Goal: Transaction & Acquisition: Purchase product/service

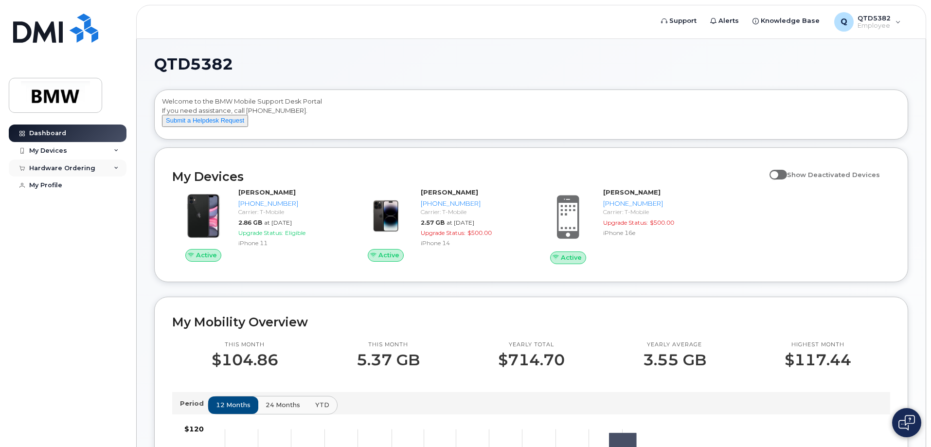
click at [69, 163] on div "Hardware Ordering" at bounding box center [68, 169] width 118 height 18
click at [54, 206] on div "New Order" at bounding box center [52, 204] width 37 height 9
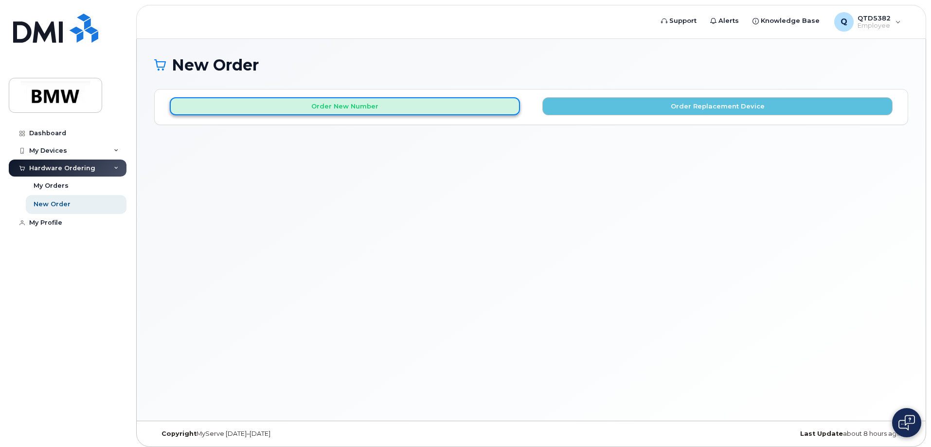
click at [439, 108] on button "Order New Number" at bounding box center [345, 106] width 350 height 18
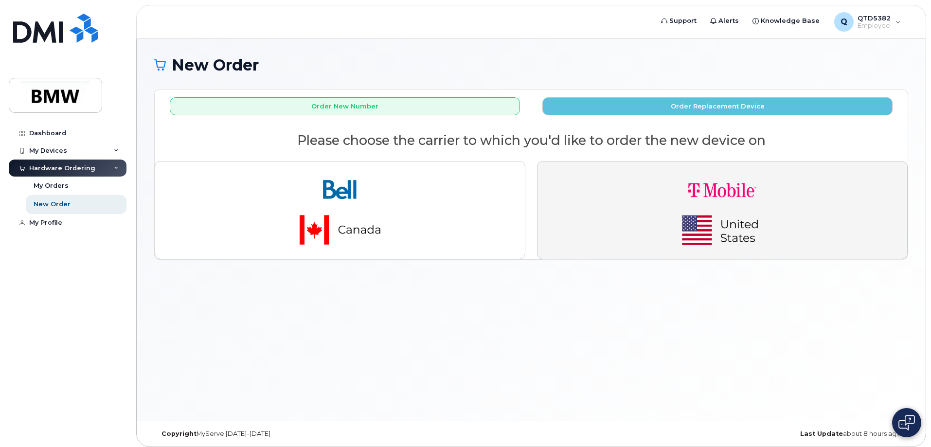
click at [708, 212] on img "button" at bounding box center [722, 210] width 136 height 82
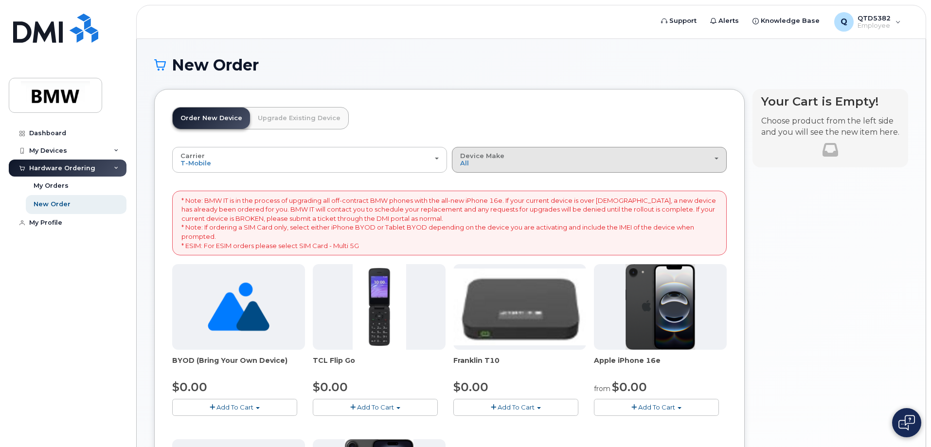
click at [483, 161] on div "Device Make All Cell Phone iPhone Modem" at bounding box center [589, 159] width 258 height 15
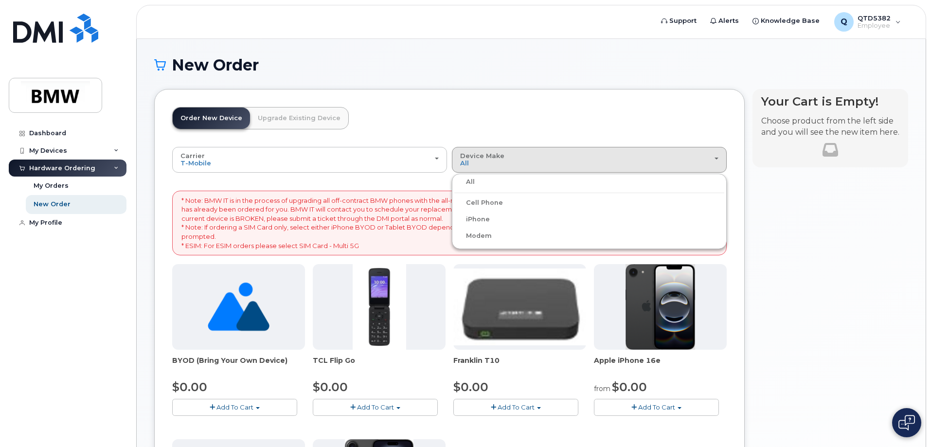
click at [482, 218] on label "iPhone" at bounding box center [472, 220] width 36 height 12
click at [0, 0] on input "iPhone" at bounding box center [0, 0] width 0 height 0
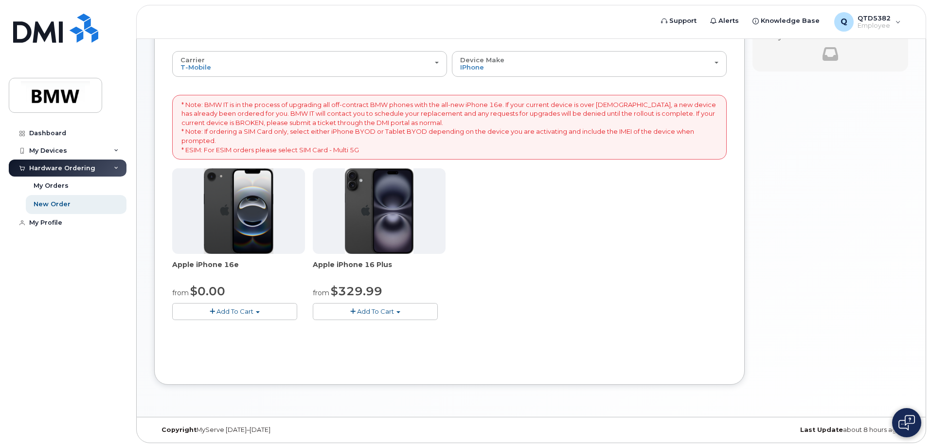
scroll to position [97, 0]
click at [218, 313] on span "Add To Cart" at bounding box center [235, 311] width 37 height 8
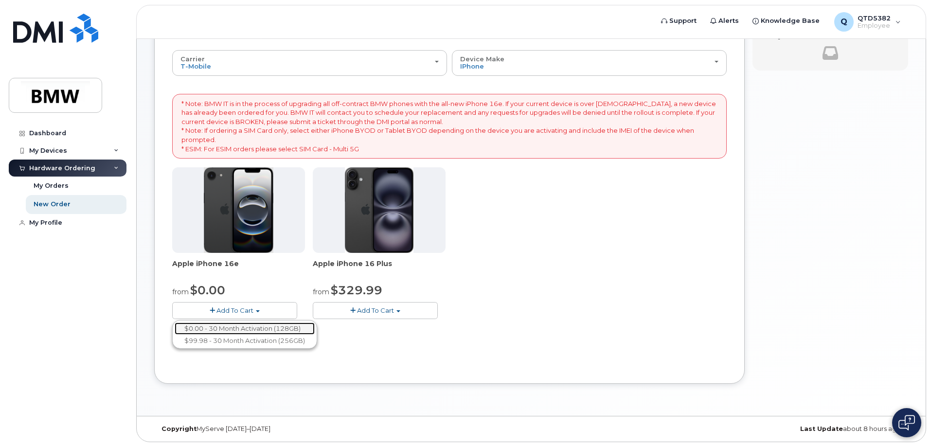
click at [275, 326] on link "$0.00 - 30 Month Activation (128GB)" at bounding box center [245, 329] width 140 height 12
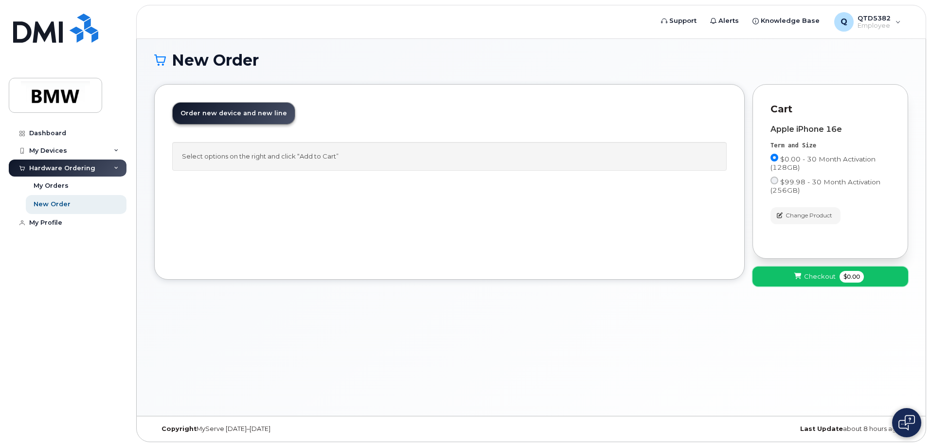
click at [816, 276] on span "Checkout" at bounding box center [820, 276] width 32 height 9
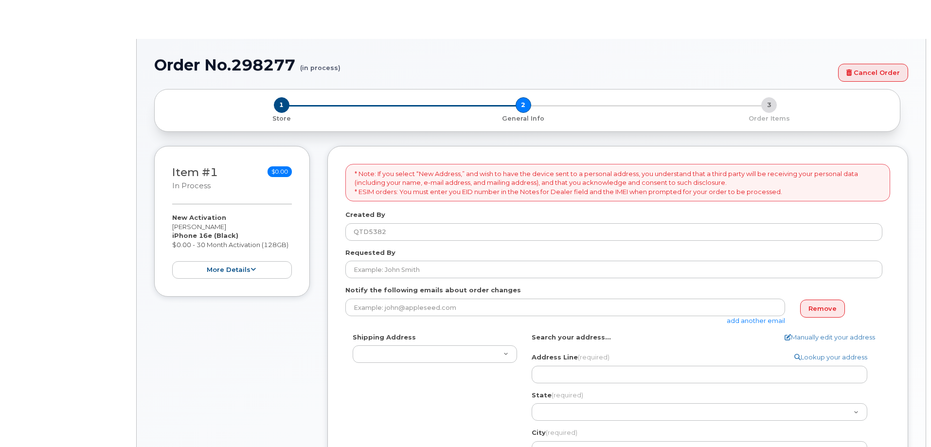
select select
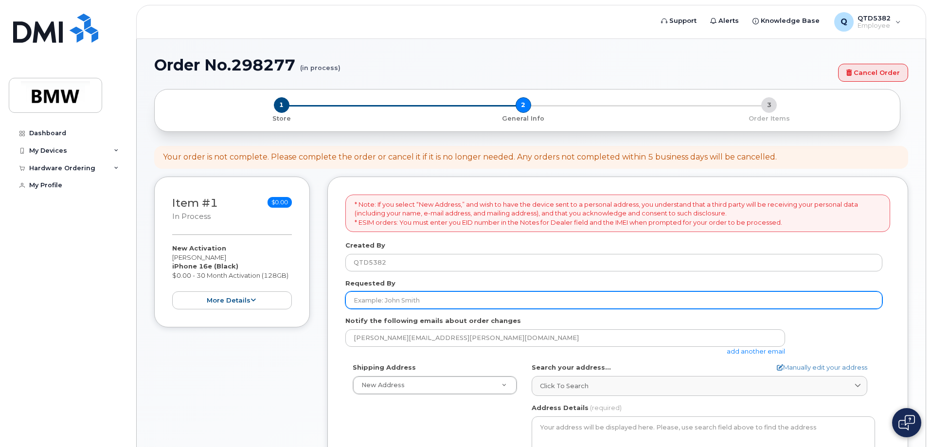
click at [418, 301] on input "Requested By" at bounding box center [613, 300] width 537 height 18
type input "[PERSON_NAME]"
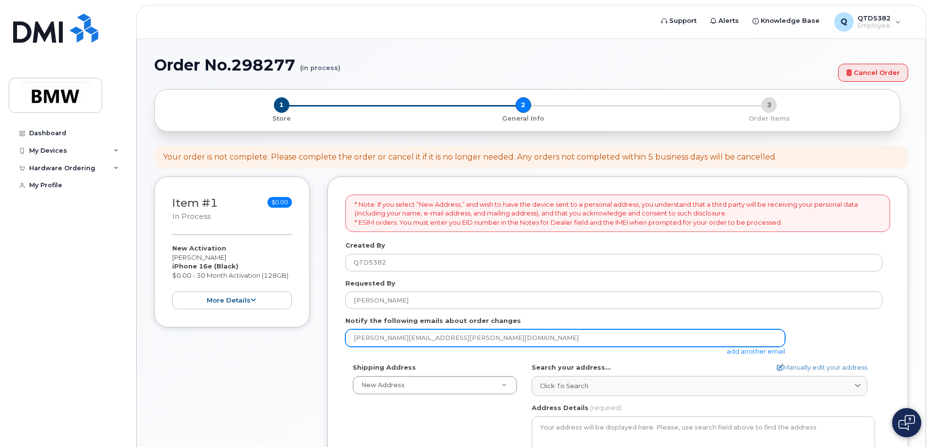
click at [455, 340] on input "john.hernandez@bmwmc.com" at bounding box center [565, 338] width 440 height 18
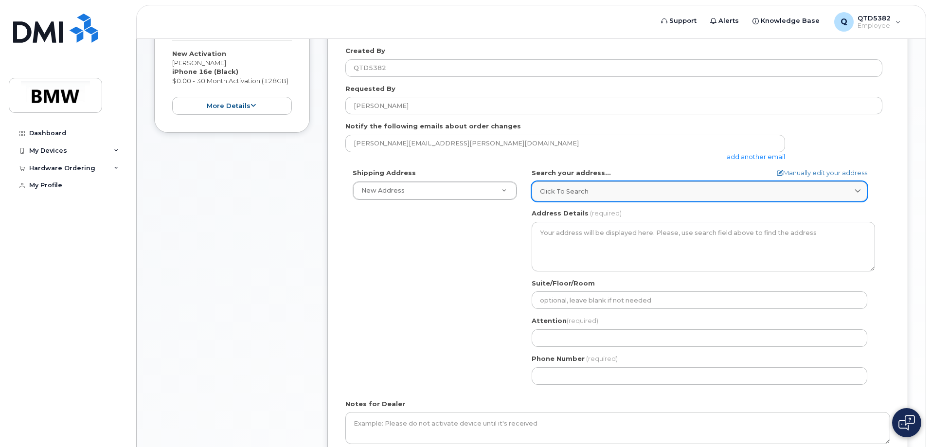
click at [564, 192] on span "Click to search" at bounding box center [564, 191] width 49 height 9
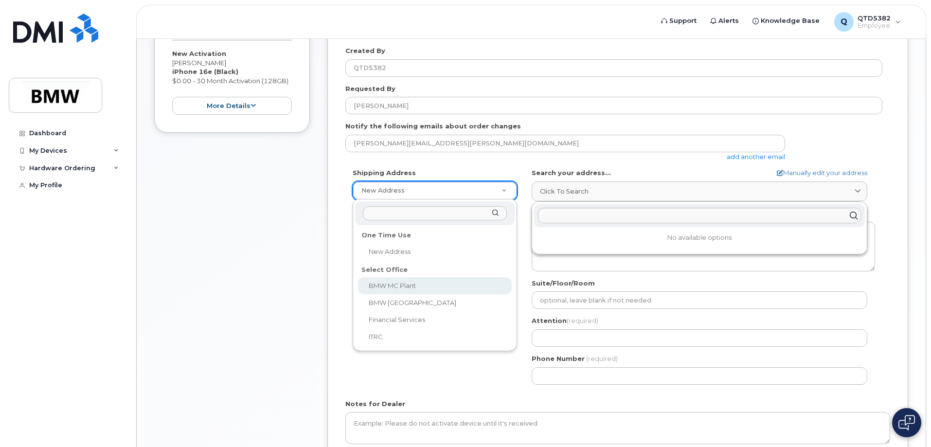
select select
type textarea "1400 Highway 101 S GREER SC 29651-6731 UNITED STATES Greer South Carolina 29651…"
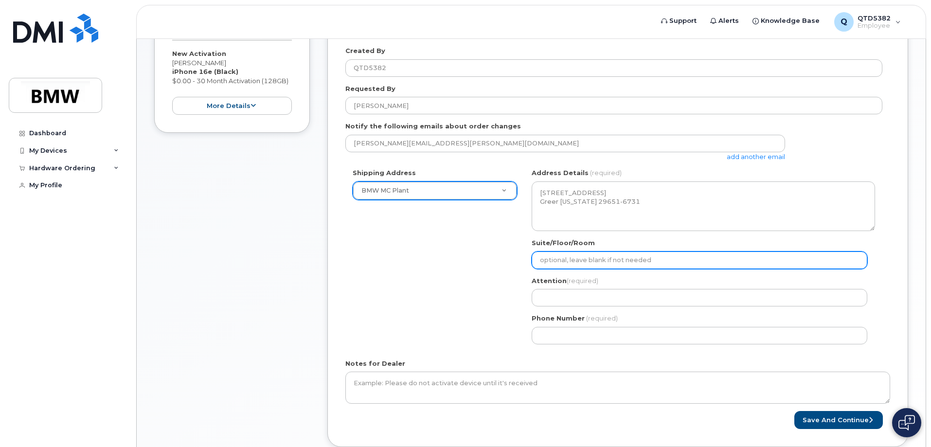
click at [619, 258] on input "Suite/Floor/Room" at bounding box center [700, 261] width 336 height 18
select select
type input "H"
select select
type input "Ha"
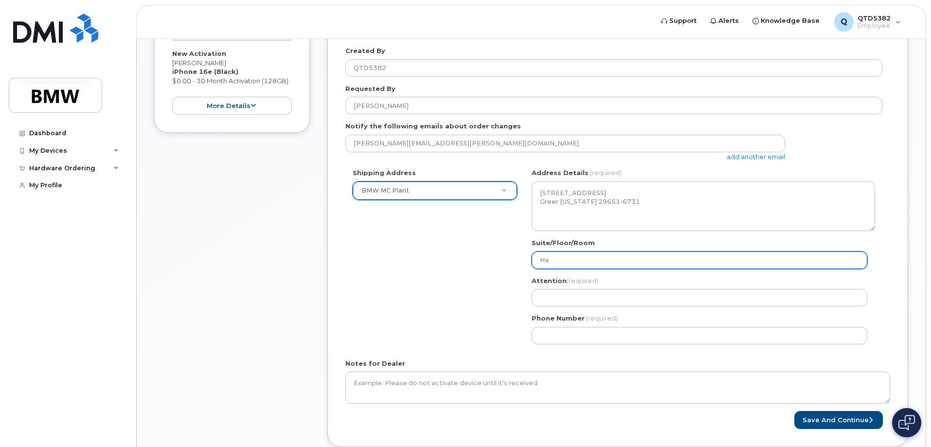
select select
type input "Hal"
select select
type input "Hall"
select select
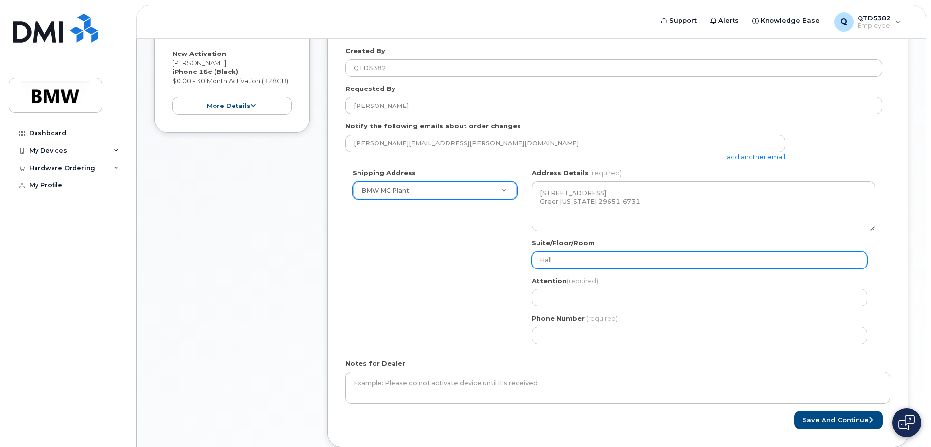
type input "Hall 5"
select select
type input "Hall 52"
select select
type input "Hall 52 C"
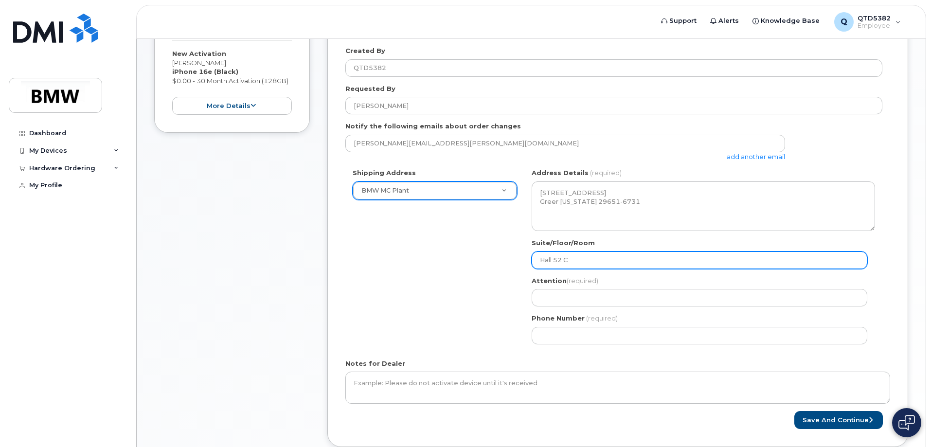
select select
type input "Hall 52 Co"
select select
type input "Hall 52 Col"
select select
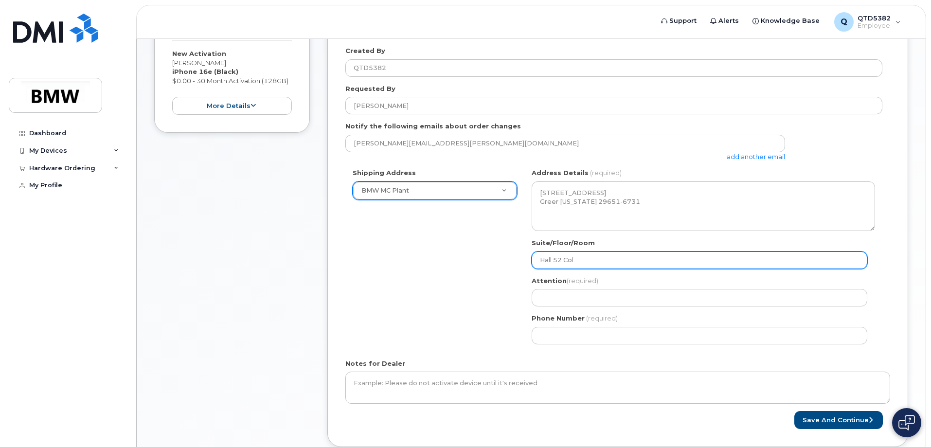
type input "Hall 52 Colu"
select select
type input "Hall 52 Colum"
select select
type input "Hall 52 Column"
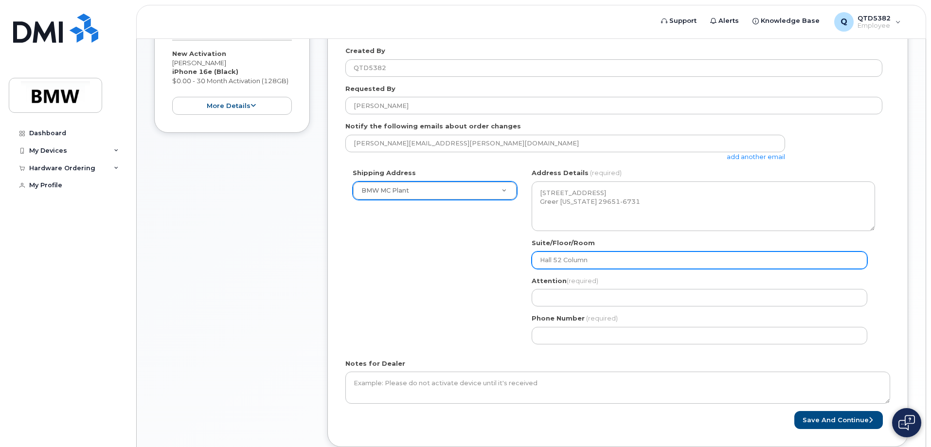
select select
type input "Hall 52 Column A"
select select
type input "Hall 52 Column AF"
select select
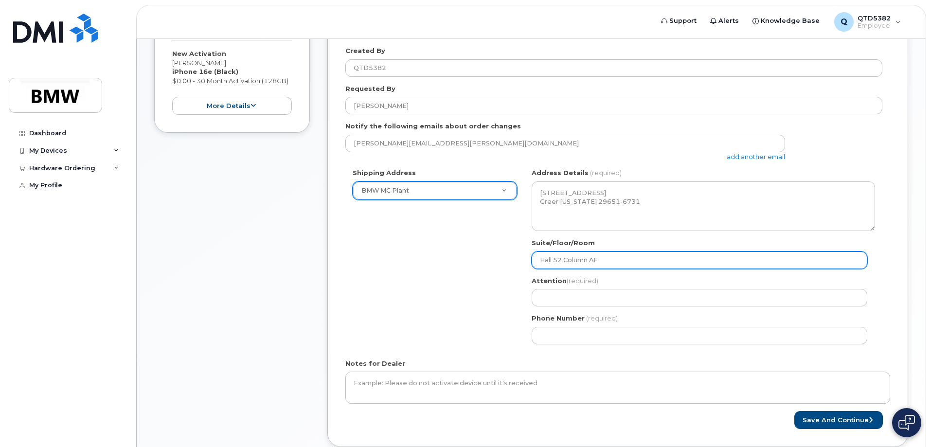
type input "Hall 52 Column AF 1"
select select
type input "Hall 52 Column AF 12"
select select
type input "Hall 52 Column AF 12 S"
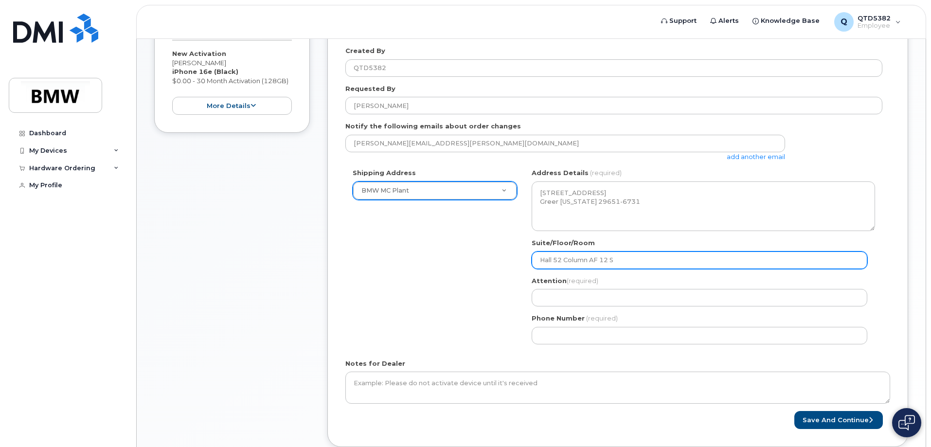
select select
type input "Hall 52 Column AF 12 SL"
select select
type input "Hall 52 Column AF 12 SL o"
select select
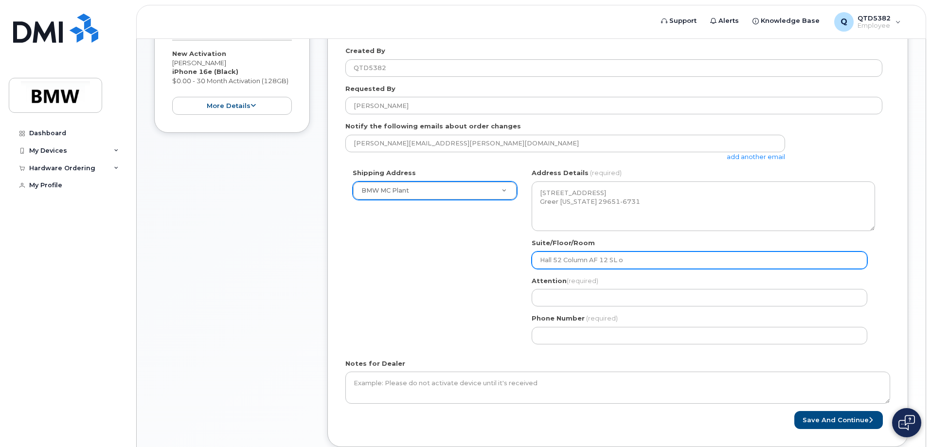
type input "Hall 52 Column AF 12 SL of"
select select
type input "Hall 52 Column AF 12 SL off"
select select
type input "Hall 52 Column AF 12 SL offi"
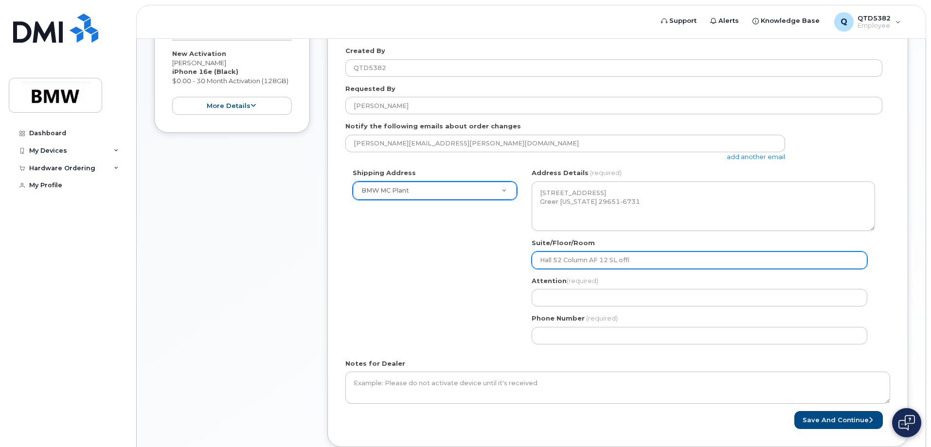
select select
type input "Hall 52 Column AF 12 SL offic"
select select
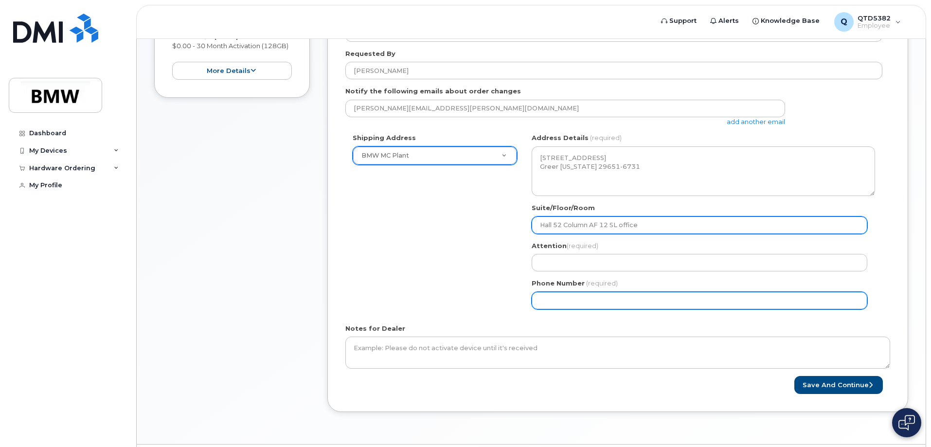
scroll to position [258, 0]
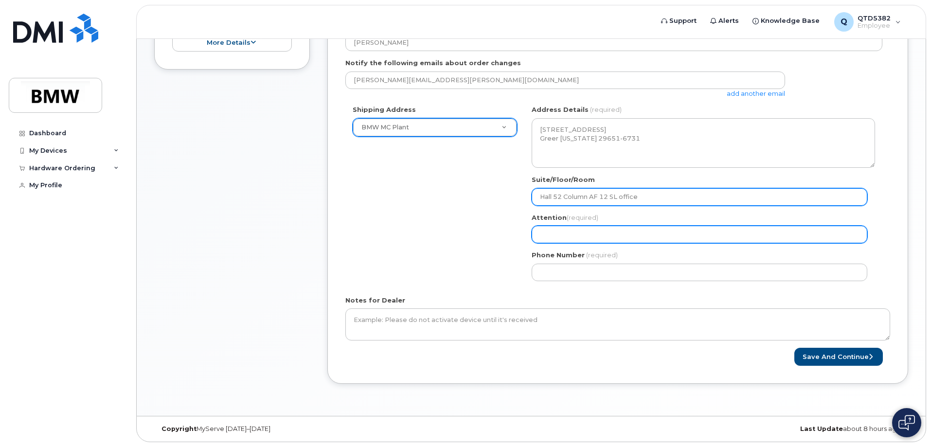
type input "Hall 52 Column AF 12 SL office"
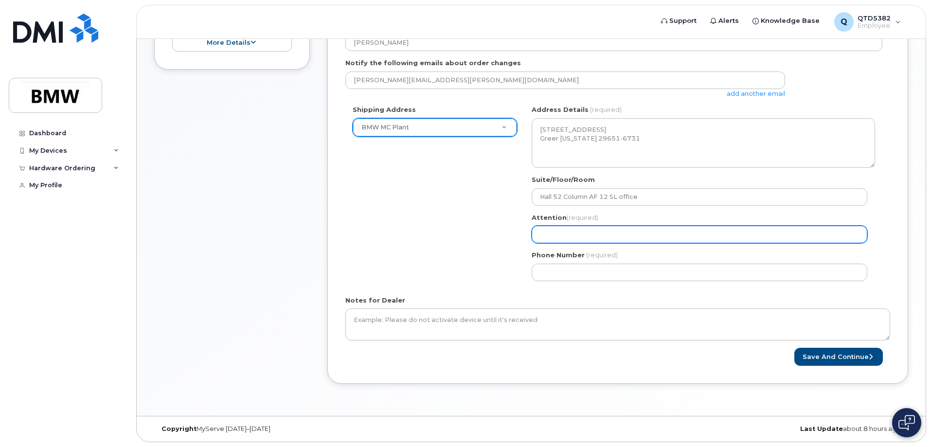
click at [656, 228] on input "Attention (required)" at bounding box center [700, 235] width 336 height 18
select select
type input "K"
select select
type input "Ky"
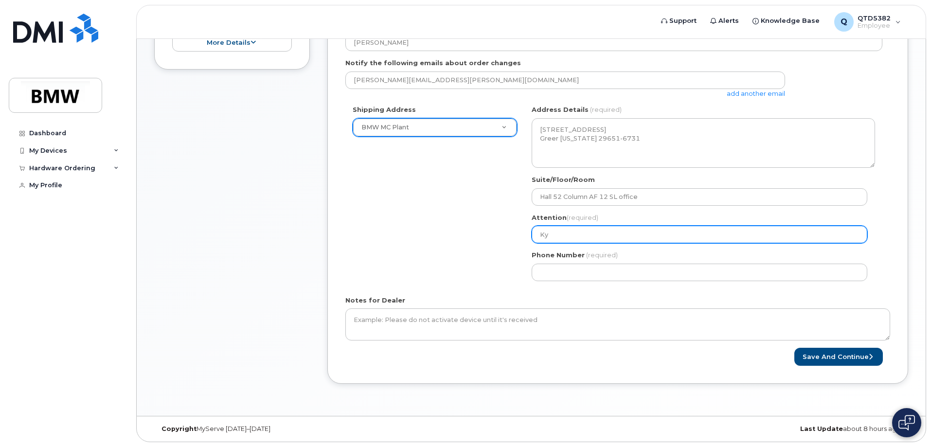
select select
type input "Kyl"
select select
type input "Kyle"
select select
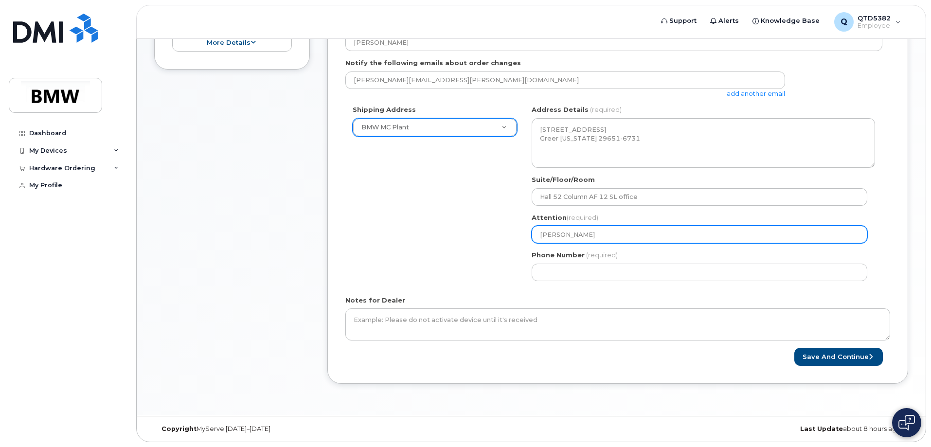
type input "Kyle F"
select select
type input "Kyle Fr"
select select
type input "Kyle Fra"
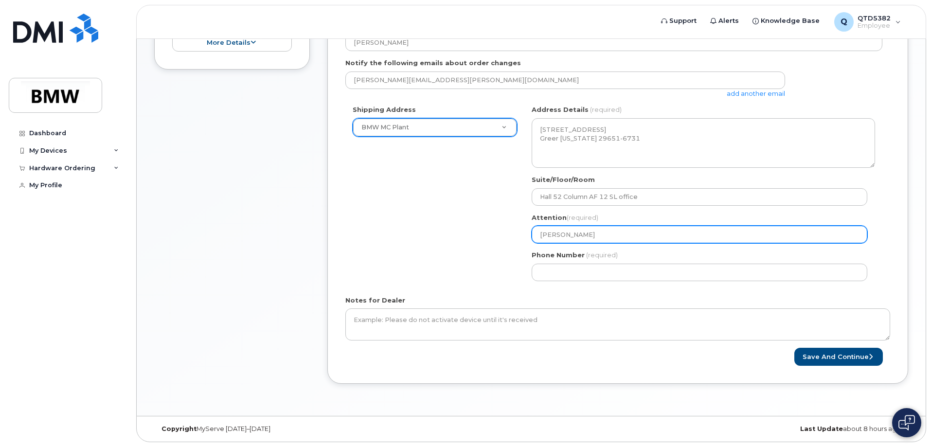
select select
type input "Kyle Fran"
select select
type input "Kyle Frank"
select select
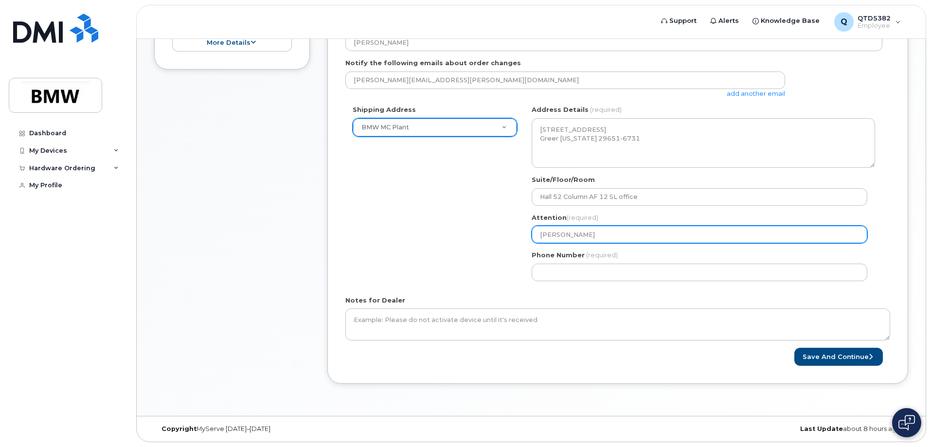
type input "Kyle Frankl"
select select
type input "Kyle Frankli"
select select
type input "Kyle Franklin"
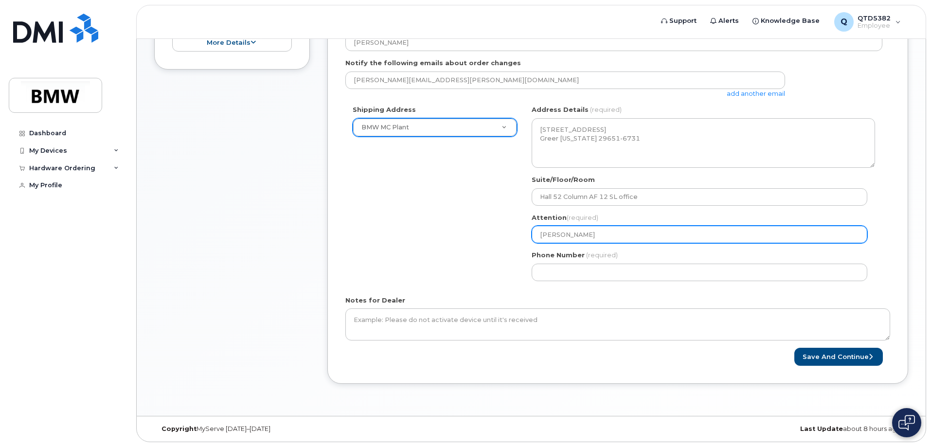
select select
type input "Kyle Franklin/"
select select
type input "Kyle Franklin/N"
select select
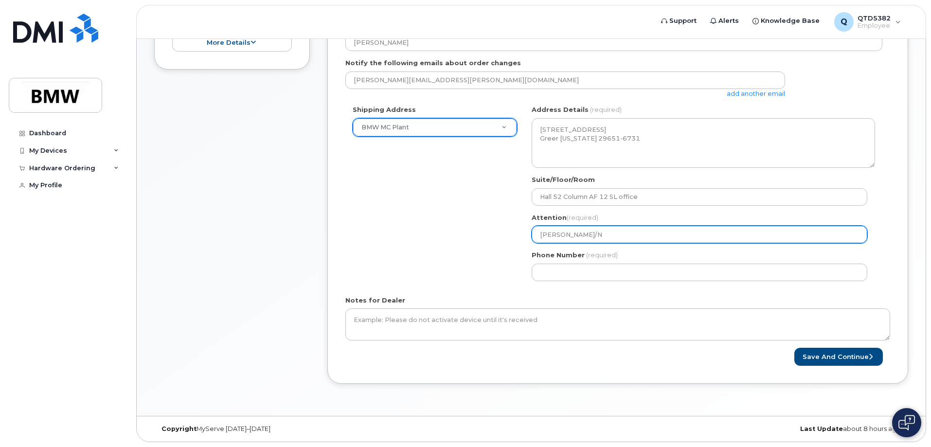
type input "Kyle Franklin/Na"
select select
type input "Kyle Franklin/Nao"
select select
type input "Kyle Franklin/Naom"
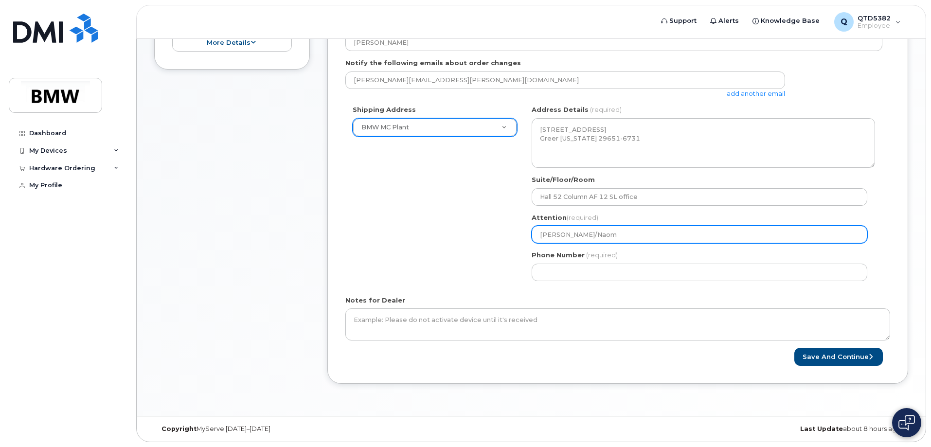
select select
type input "Kyle Franklin/Naomi"
select select
type input "Kyle Franklin/Naomi M"
select select
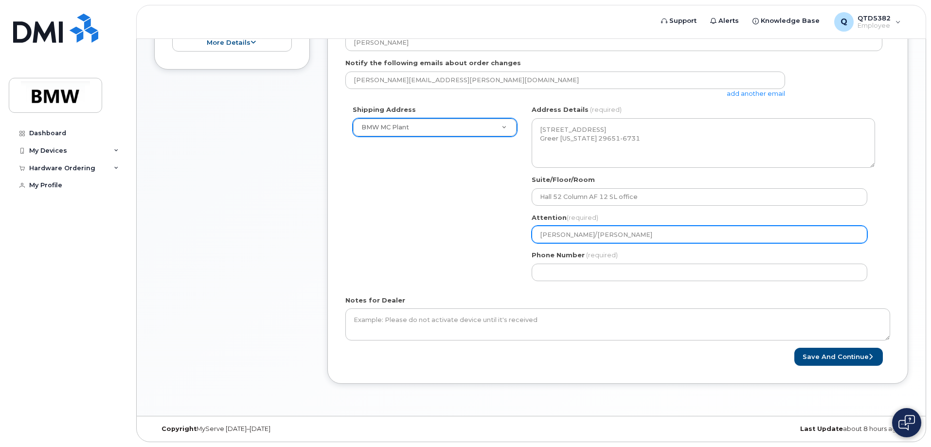
type input "Kyle Franklin/Naomi Ma"
select select
type input "Kyle Franklin/Naomi Man"
select select
type input "Kyle Franklin/Naomi Manc"
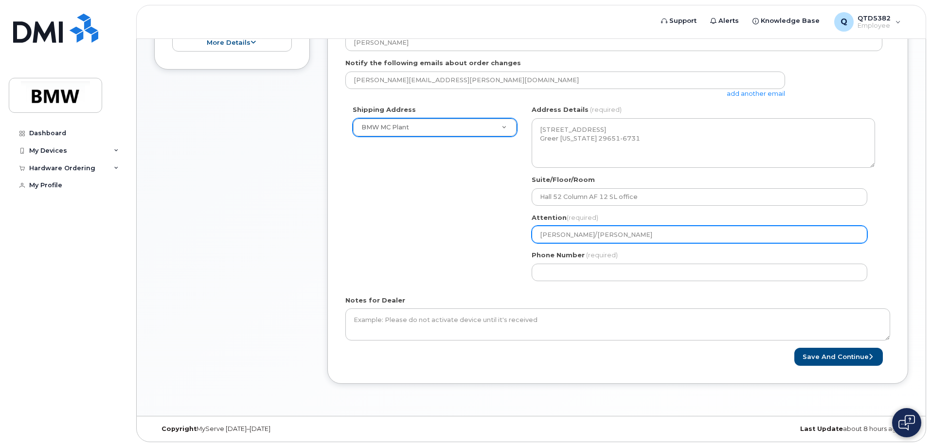
select select
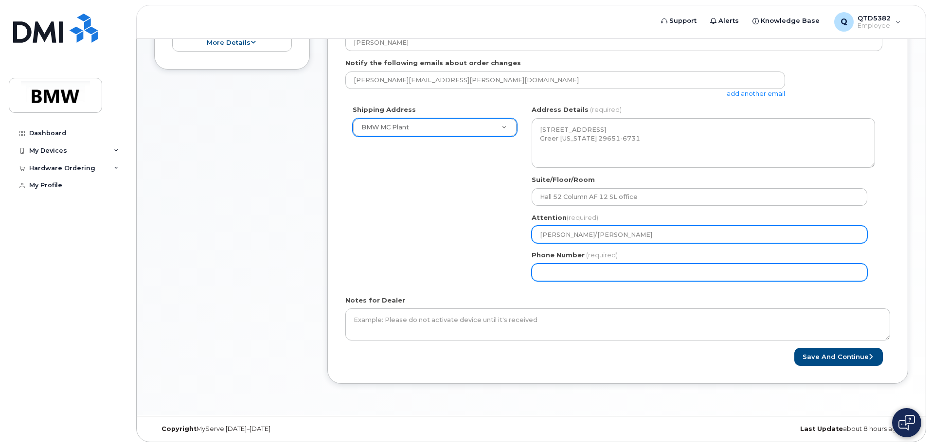
type input "[PERSON_NAME]/[PERSON_NAME]"
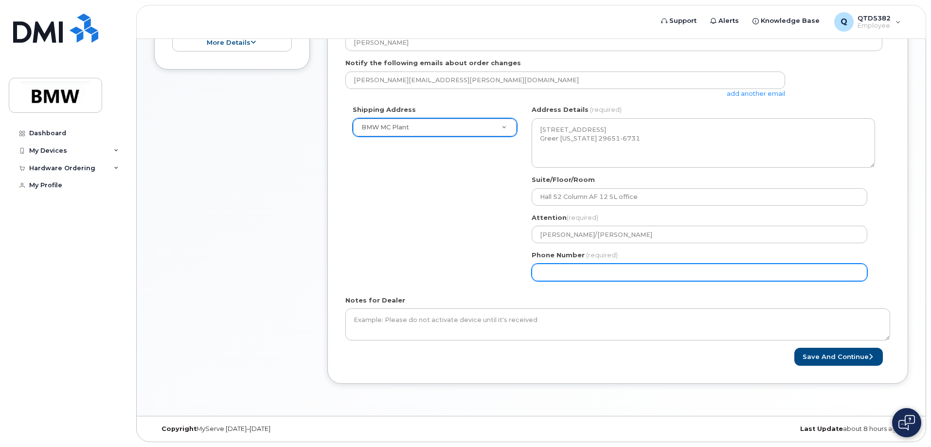
click at [646, 273] on input "Phone Number" at bounding box center [700, 273] width 336 height 18
select select
type input "864569426"
select select
type input "8645694269"
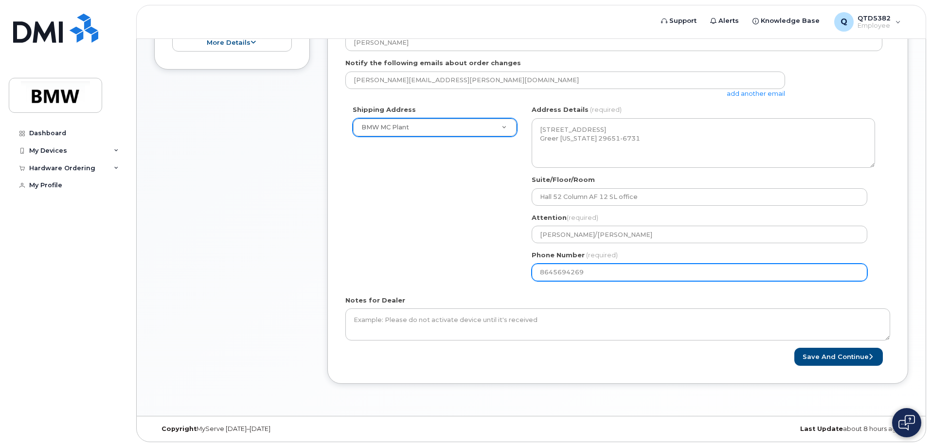
select select
type input "86456942698"
select select
type input "8645694269"
select select
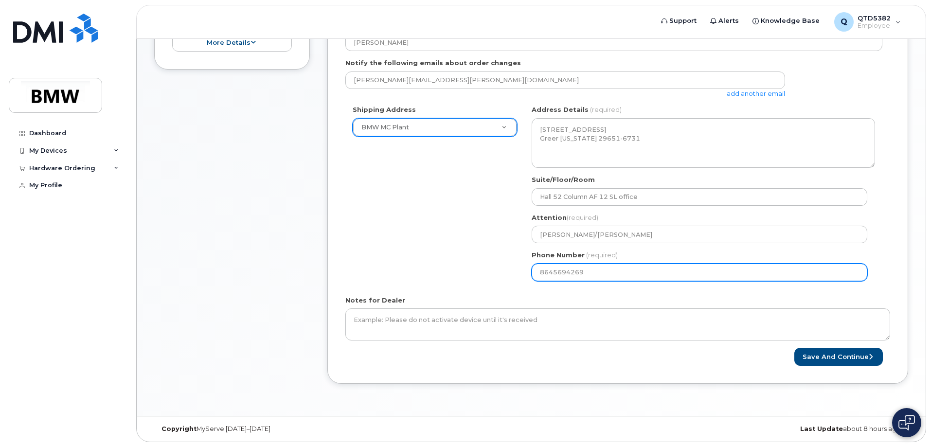
type input "864569426"
select select
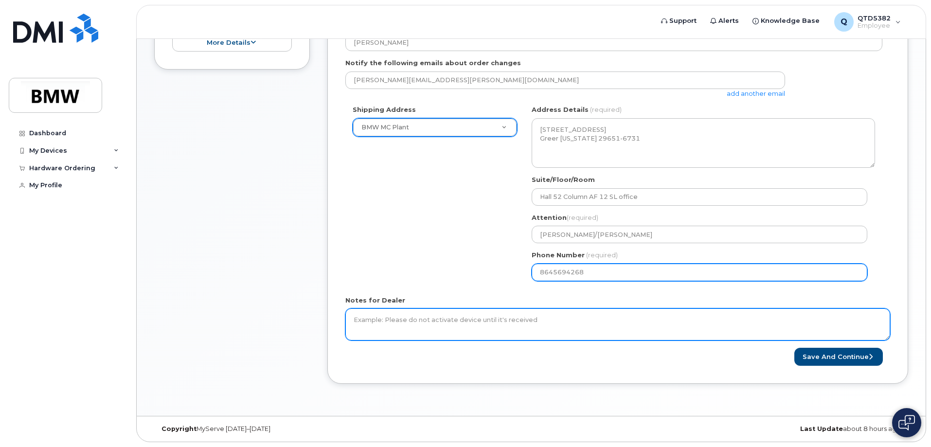
type input "8645694268"
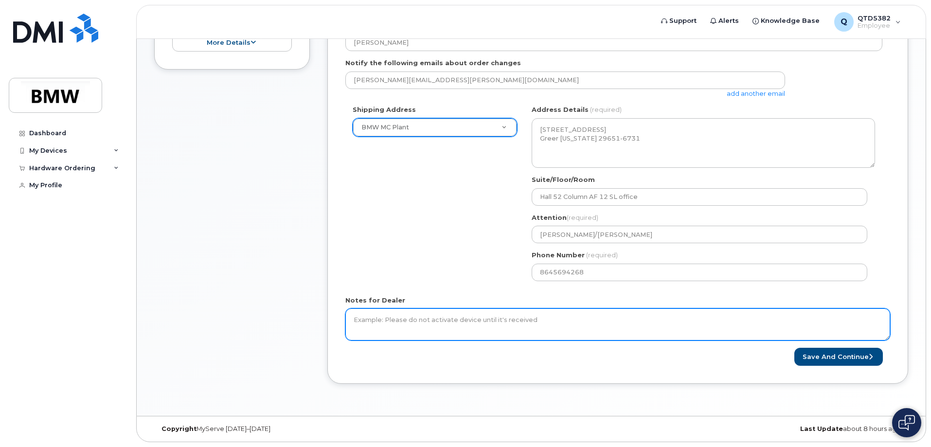
click at [722, 326] on textarea "Notes for Dealer" at bounding box center [617, 325] width 545 height 32
type textarea "P"
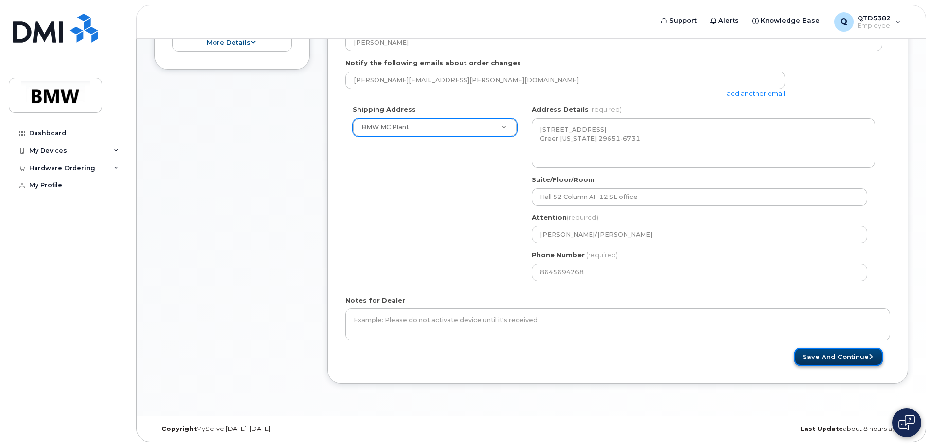
click at [820, 355] on button "Save and Continue" at bounding box center [839, 357] width 89 height 18
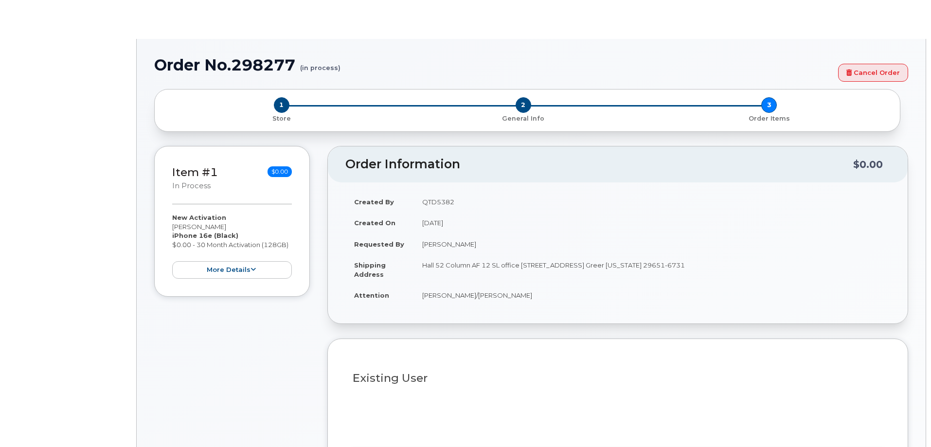
select select "1885307"
radio input "true"
type input "1903547"
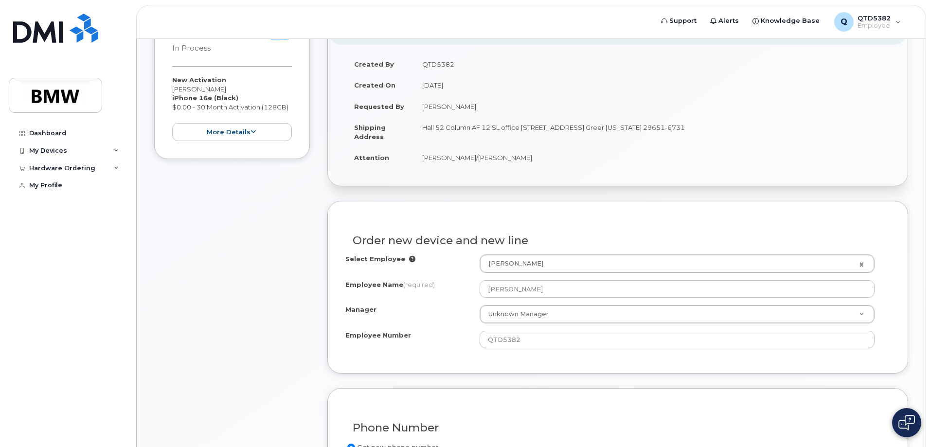
scroll to position [195, 0]
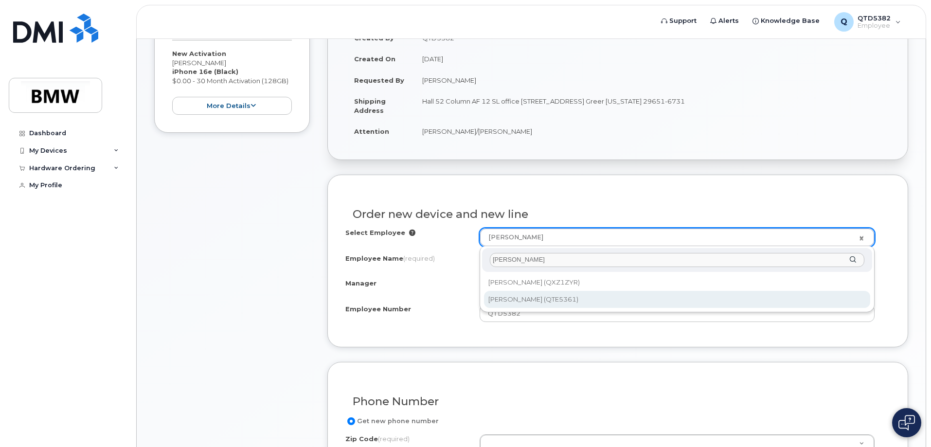
type input "jarquez"
type input "2063370"
type input "[PERSON_NAME]"
type input "QTE5361"
type input "2914"
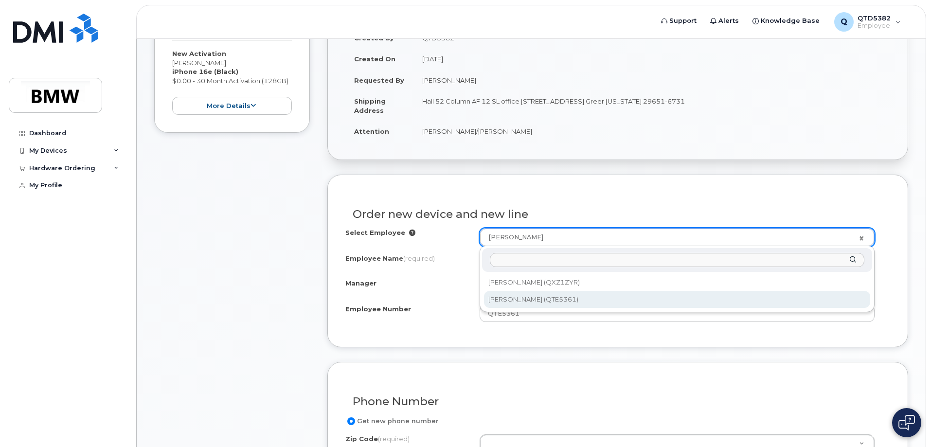
select select "1898778"
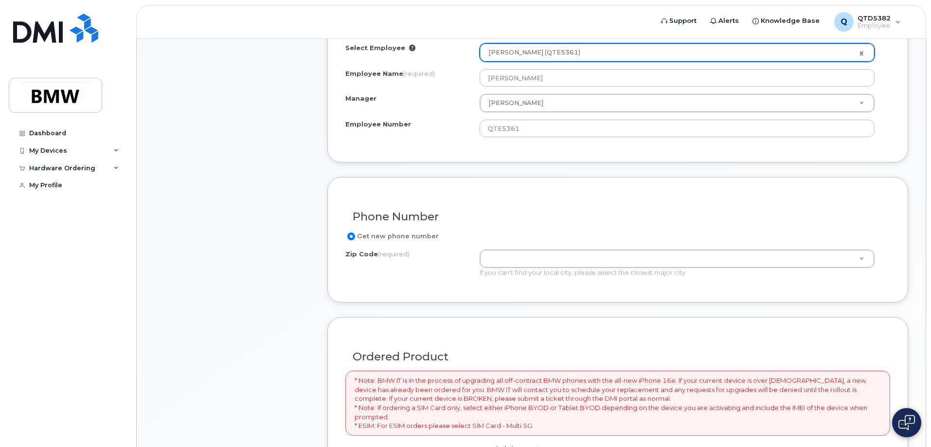
scroll to position [487, 0]
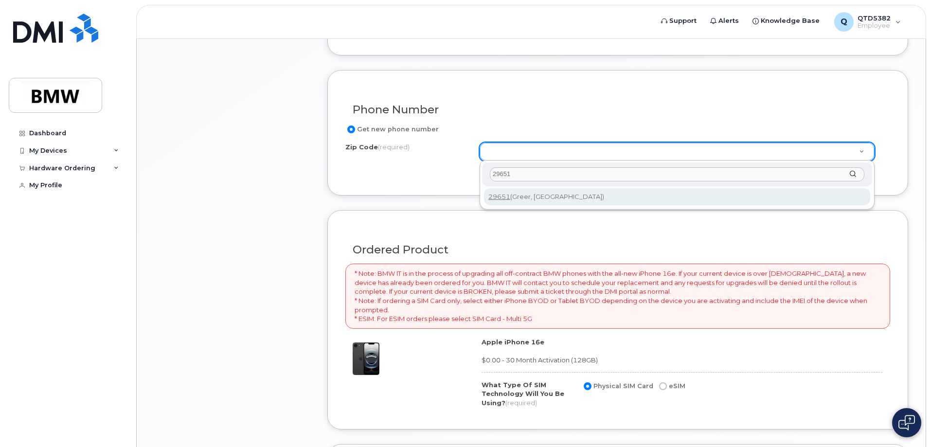
type input "29651"
type input "29651 (Greer, SC)"
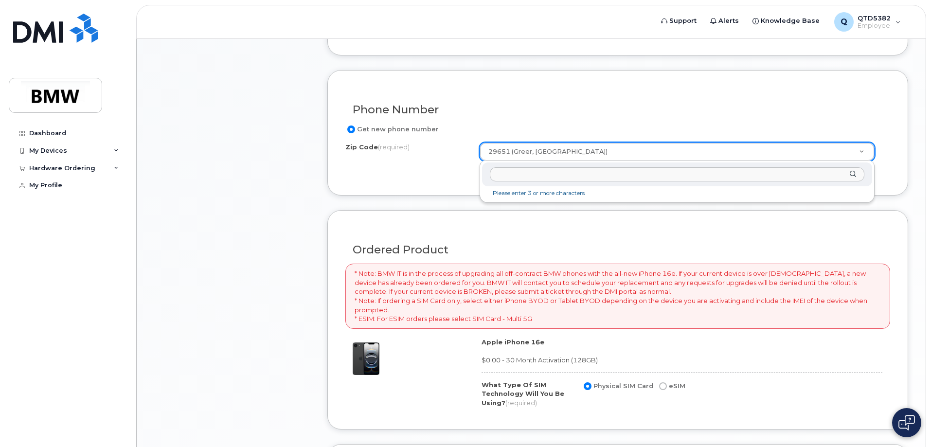
drag, startPoint x: 559, startPoint y: 146, endPoint x: 492, endPoint y: 156, distance: 67.9
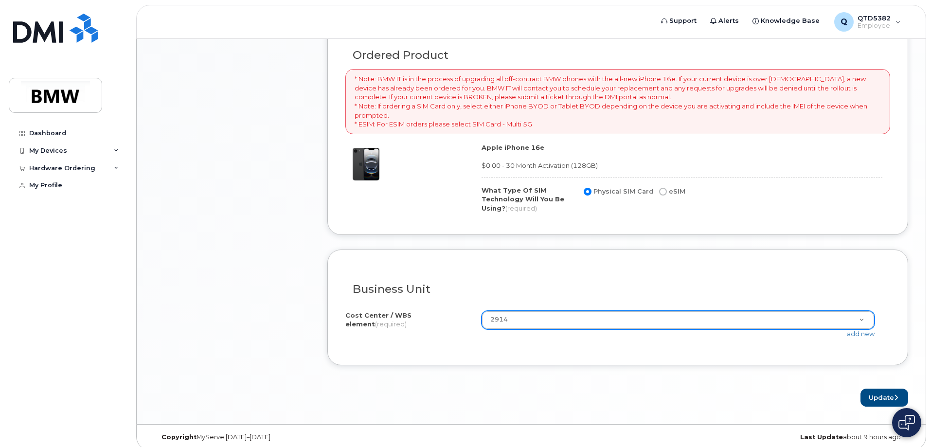
scroll to position [690, 0]
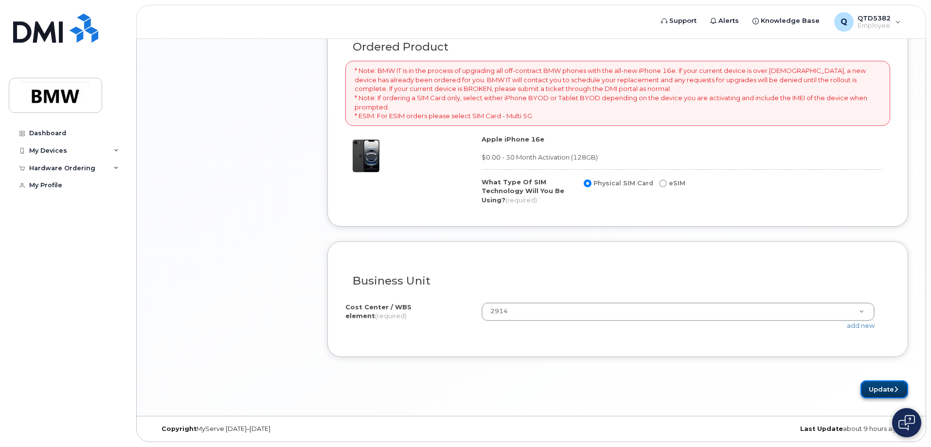
click at [883, 393] on button "Update" at bounding box center [885, 390] width 48 height 18
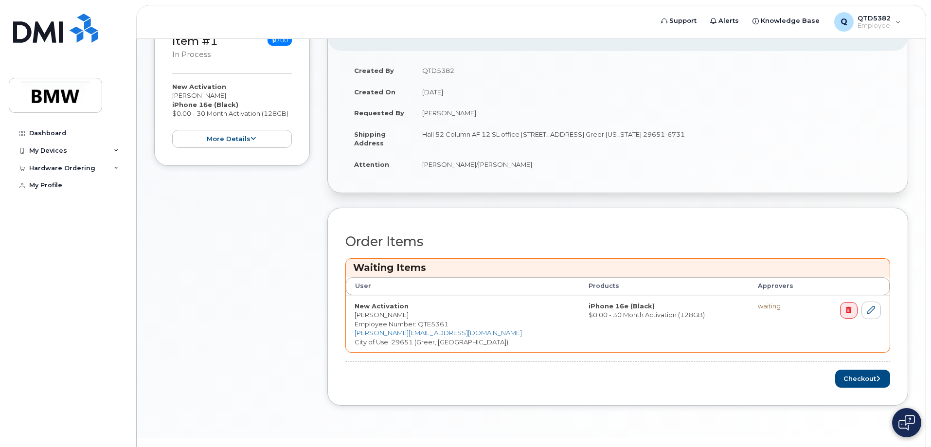
scroll to position [225, 0]
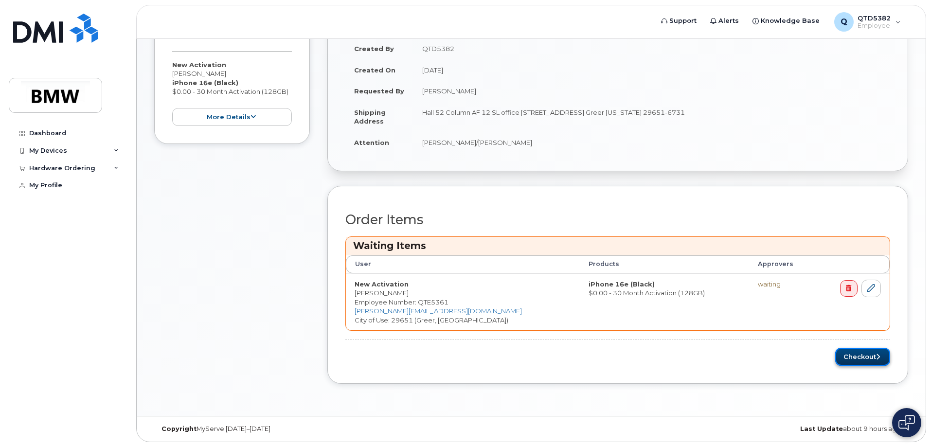
click at [856, 356] on button "Checkout" at bounding box center [863, 357] width 55 height 18
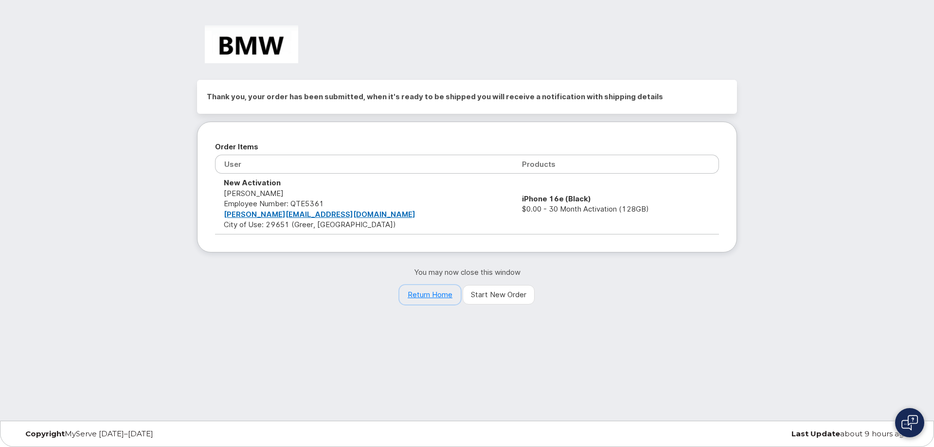
click at [445, 296] on link "Return Home" at bounding box center [430, 294] width 61 height 19
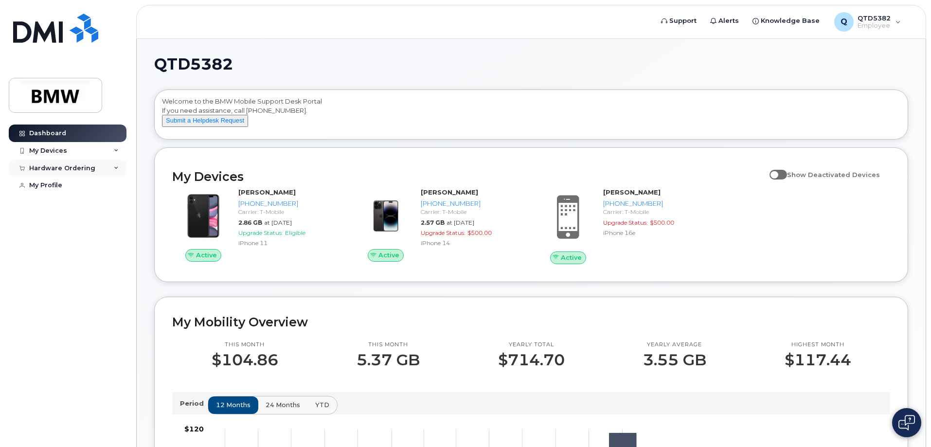
click at [107, 167] on div "Hardware Ordering" at bounding box center [68, 169] width 118 height 18
click at [57, 183] on div "My Orders" at bounding box center [51, 186] width 35 height 9
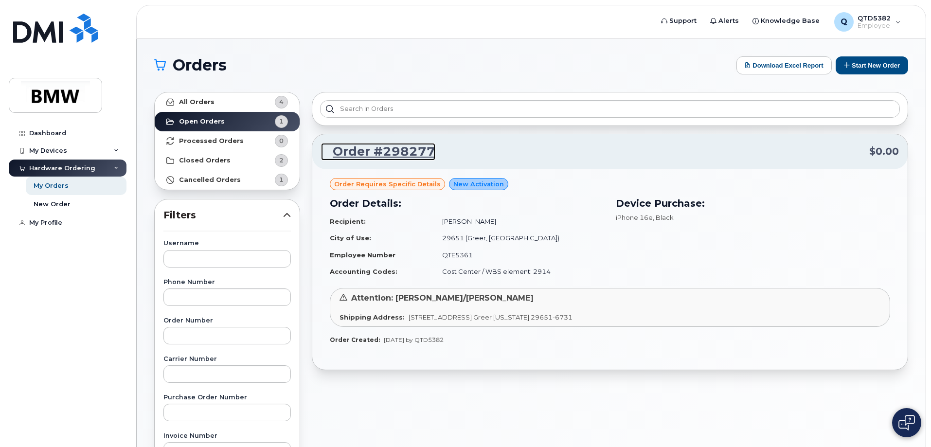
click at [418, 151] on link "Order #298277" at bounding box center [378, 152] width 114 height 18
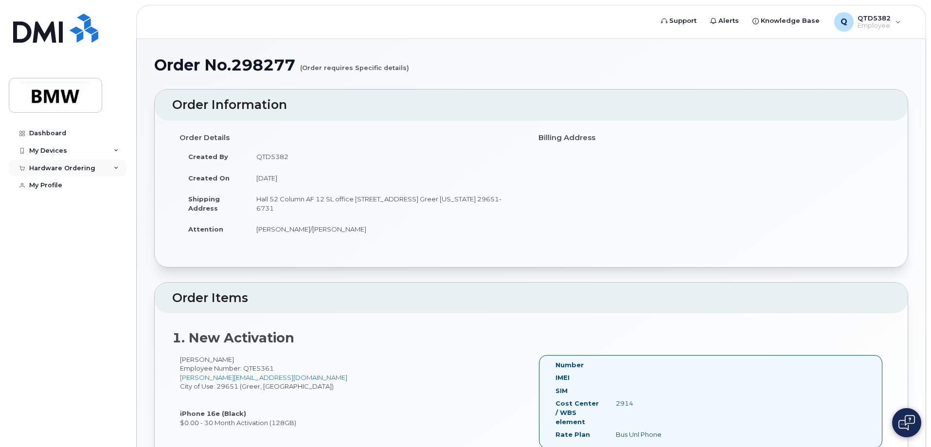
click at [61, 171] on div "Hardware Ordering" at bounding box center [62, 168] width 66 height 8
click at [50, 180] on link "My Orders" at bounding box center [76, 186] width 101 height 18
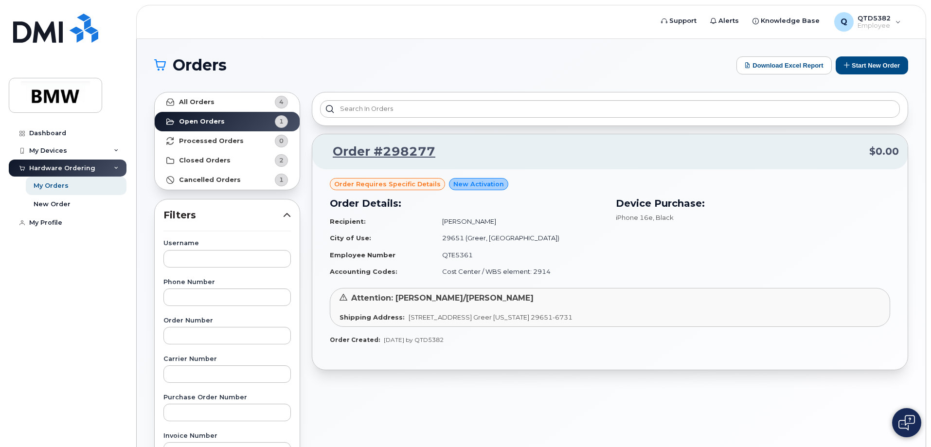
click at [908, 423] on img at bounding box center [907, 423] width 17 height 16
